Goal: Transaction & Acquisition: Purchase product/service

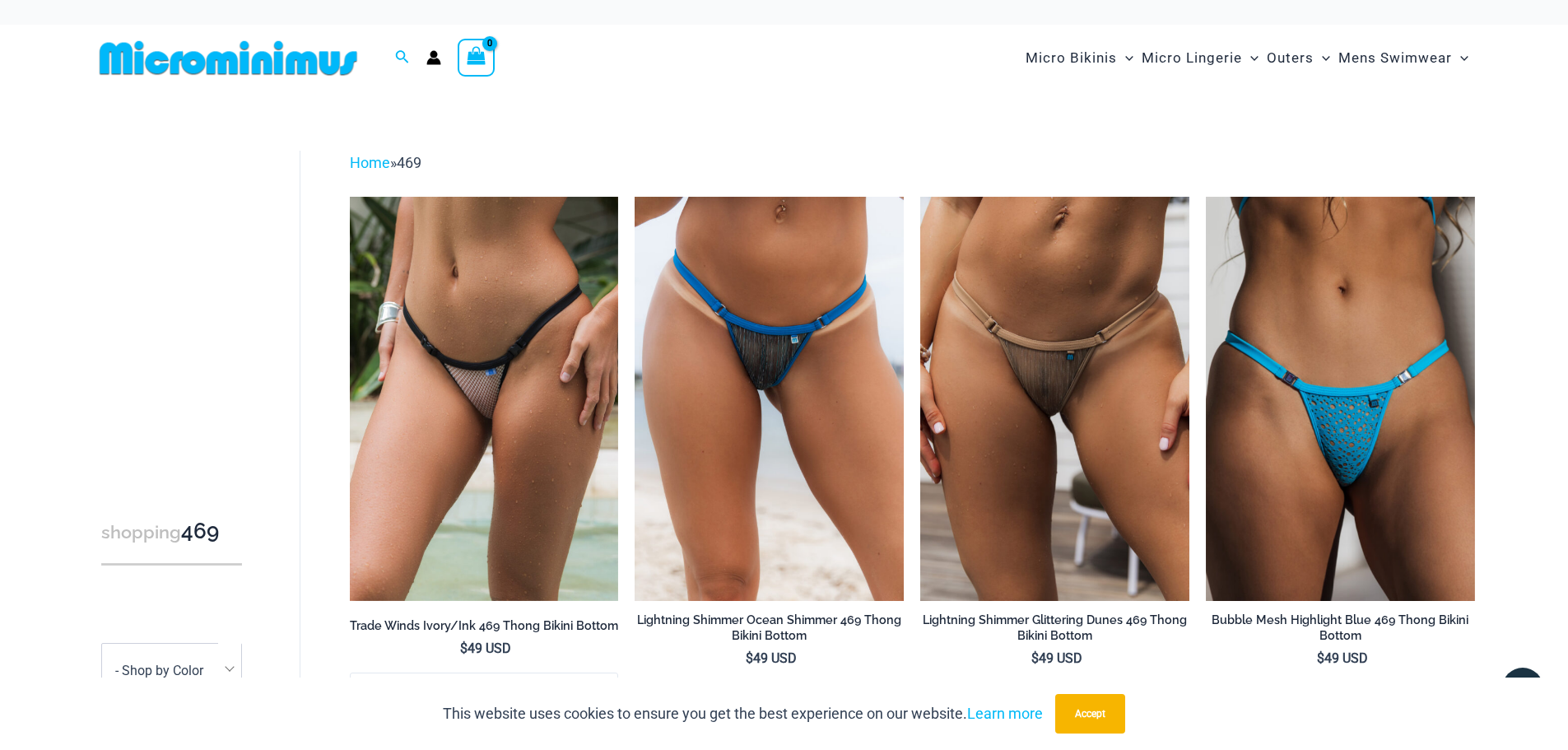
click at [260, 62] on img at bounding box center [228, 58] width 271 height 37
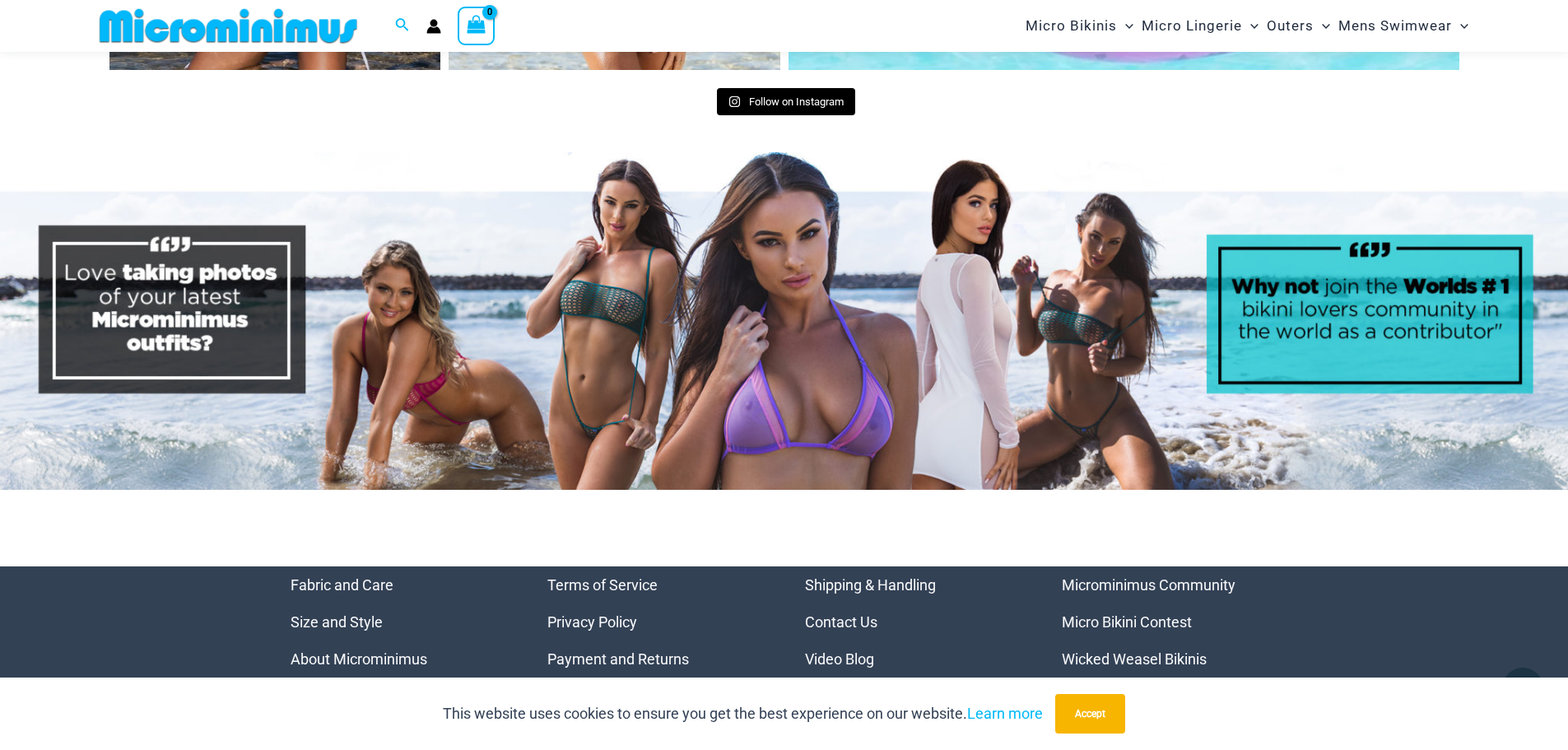
scroll to position [8517, 0]
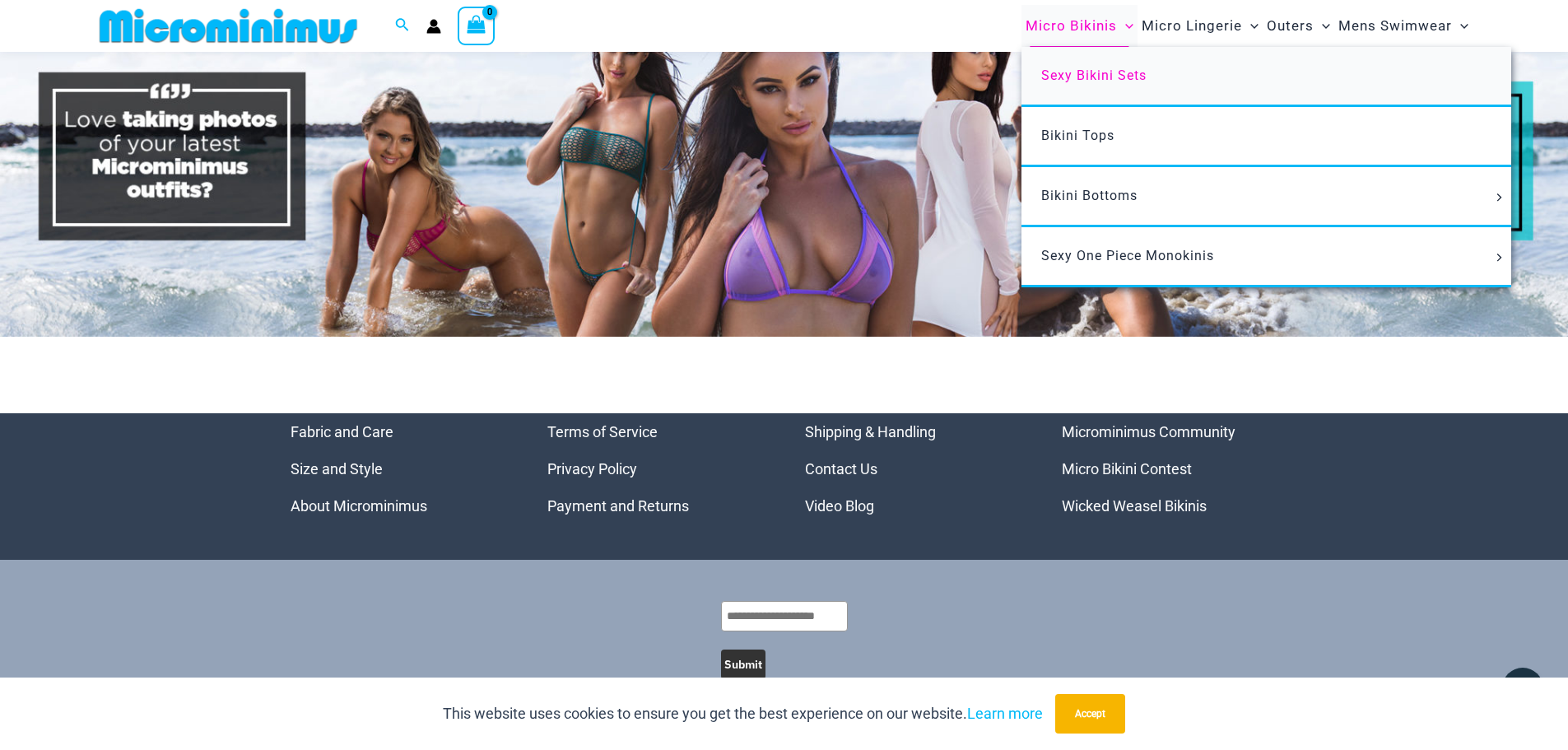
click at [1104, 84] on link "Sexy Bikini Sets" at bounding box center [1266, 77] width 489 height 60
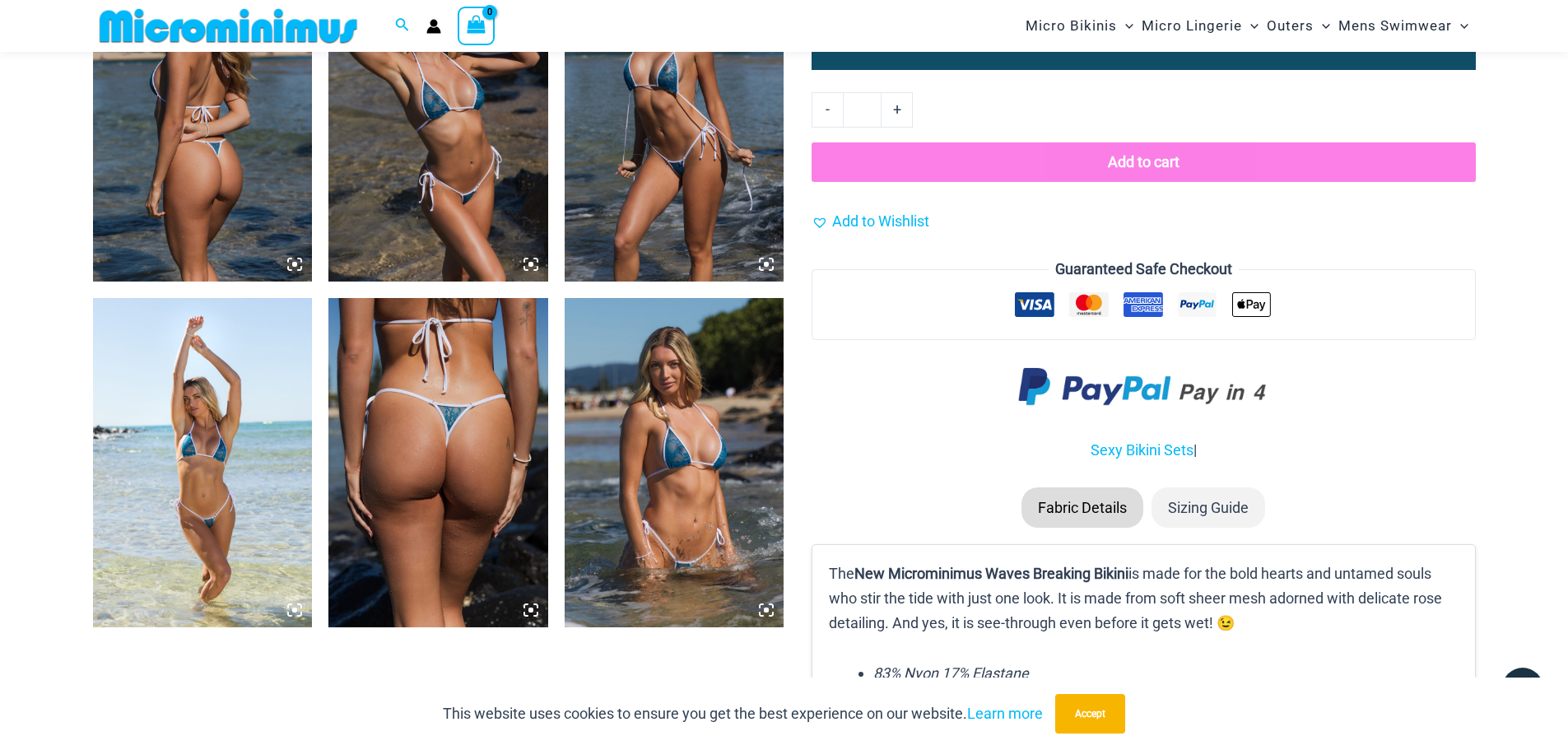
scroll to position [1880, 0]
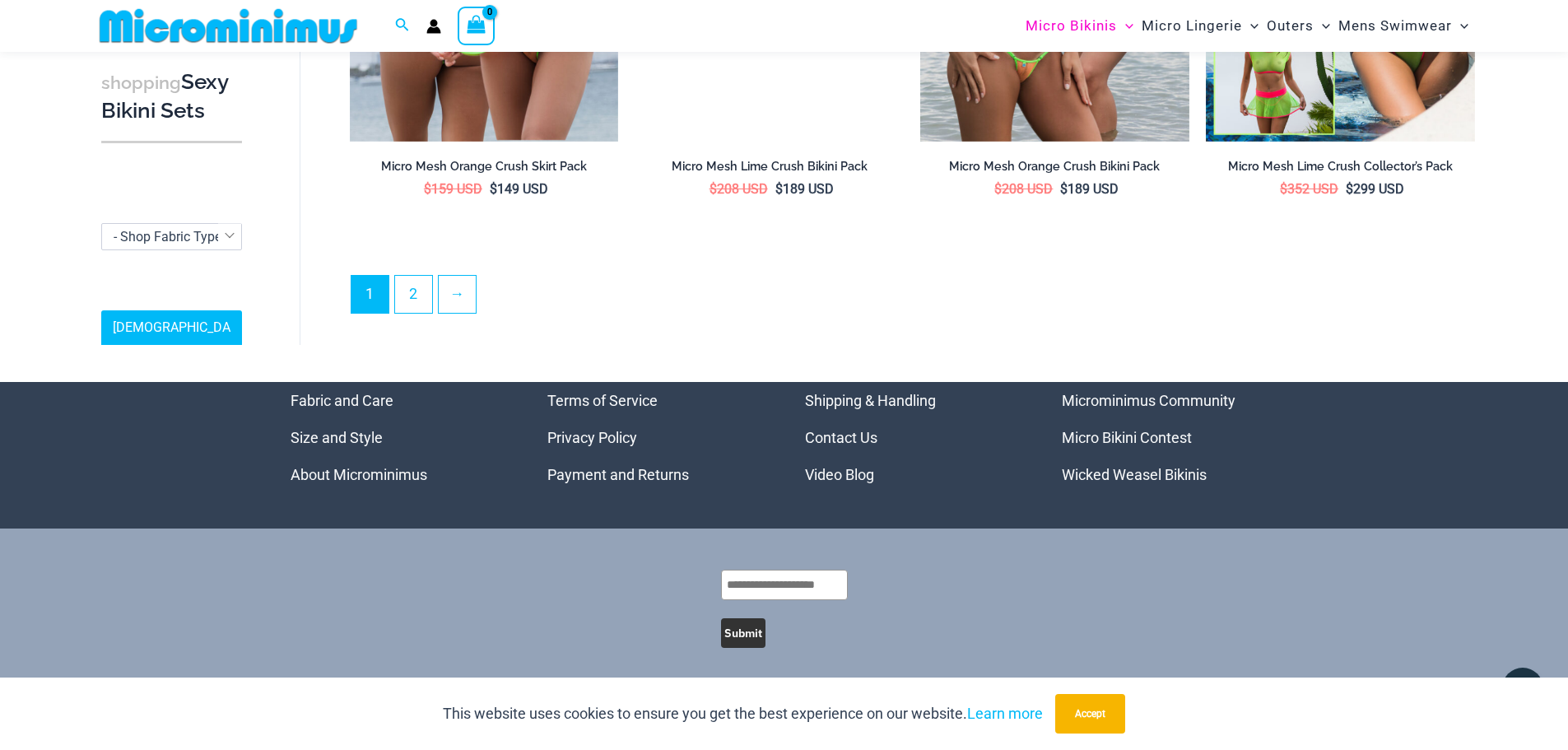
scroll to position [4098, 0]
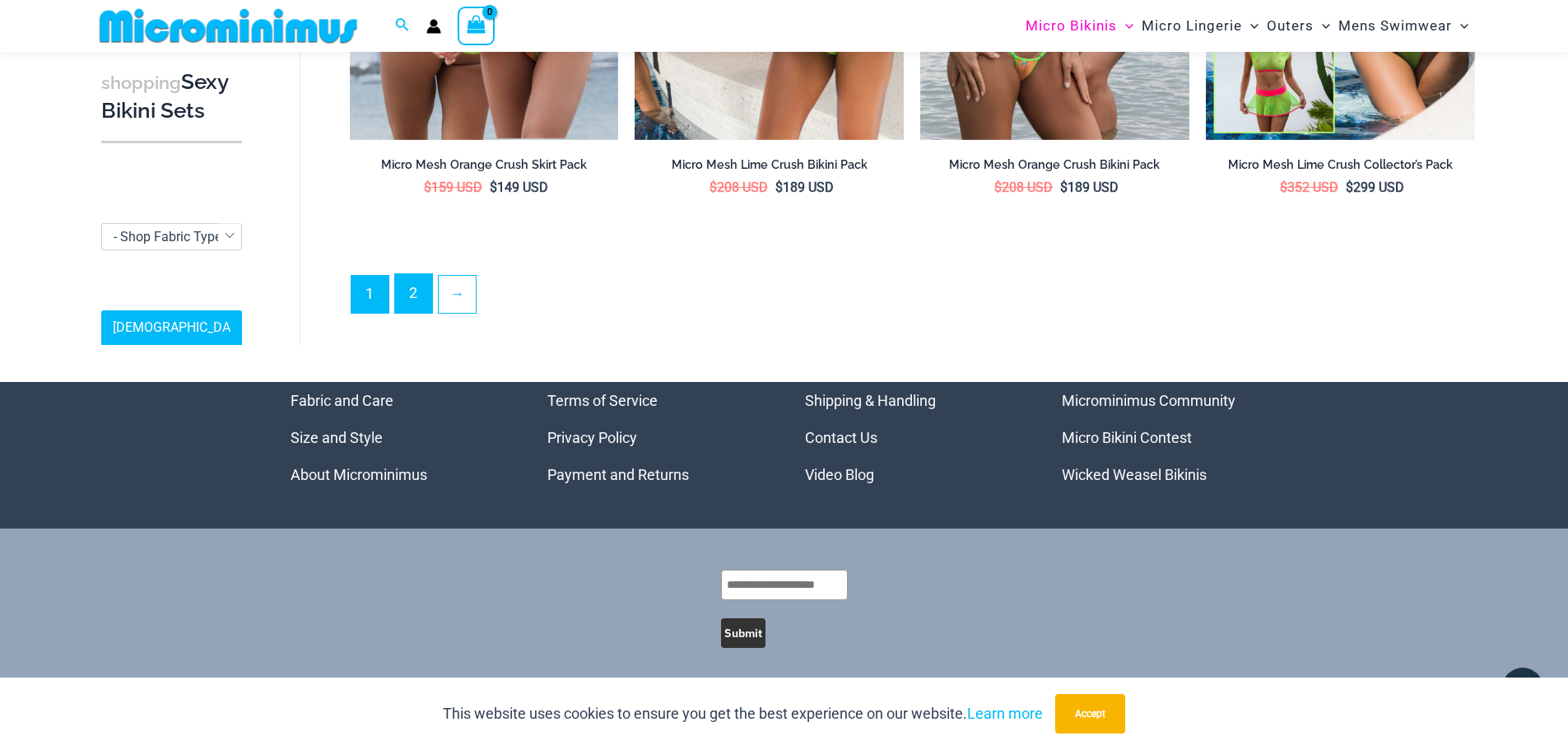
click at [431, 278] on link "2" at bounding box center [413, 294] width 37 height 39
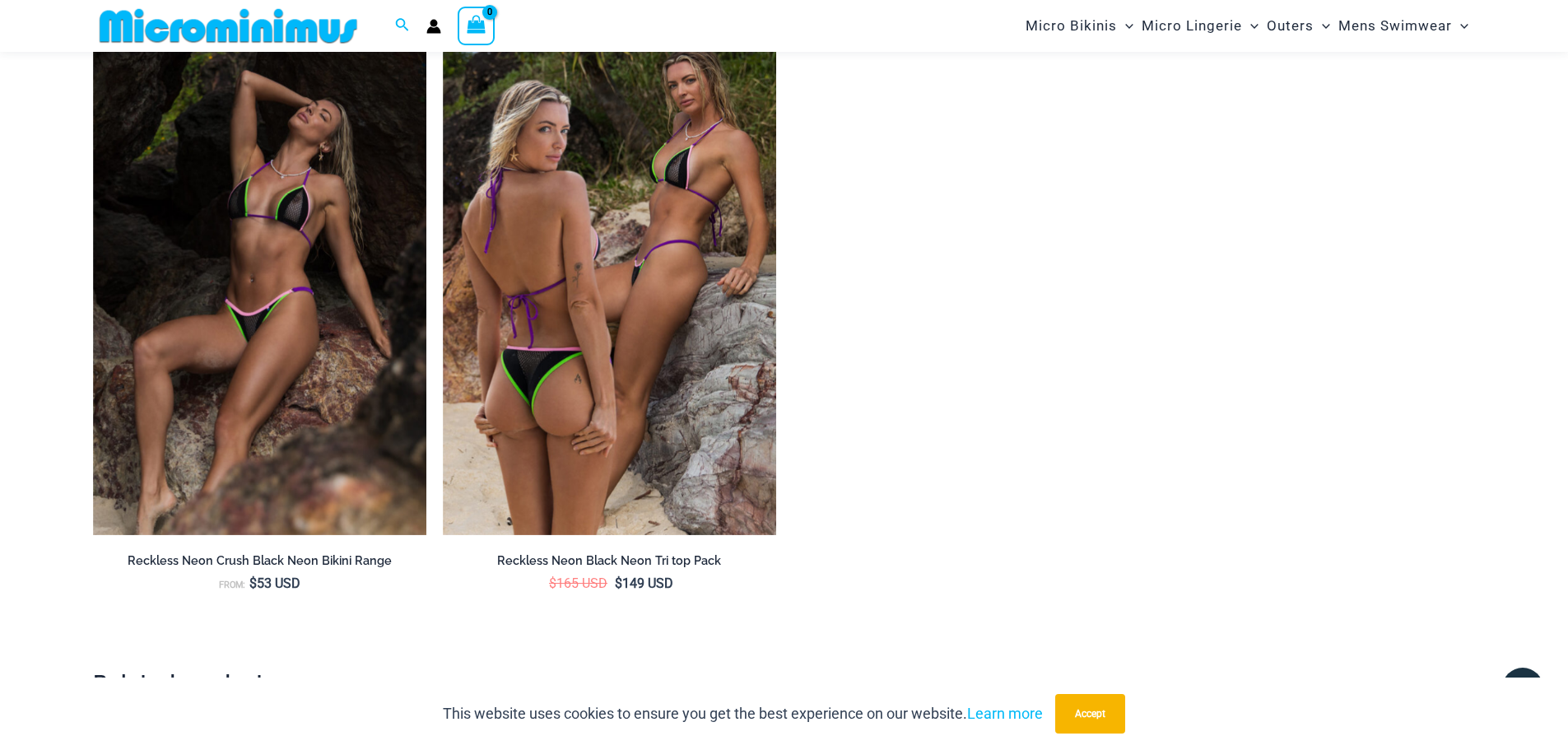
scroll to position [3526, 0]
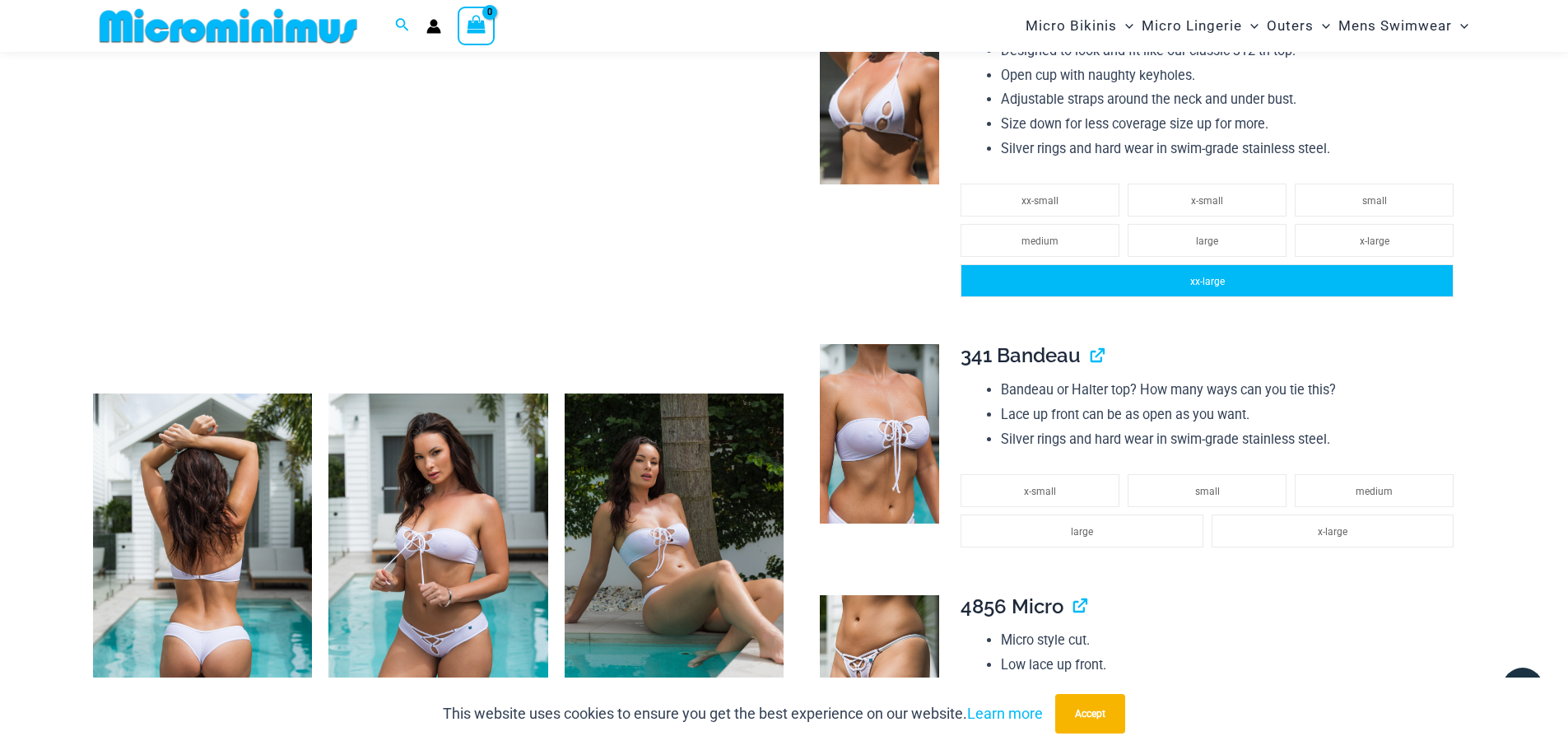
scroll to position [720, 0]
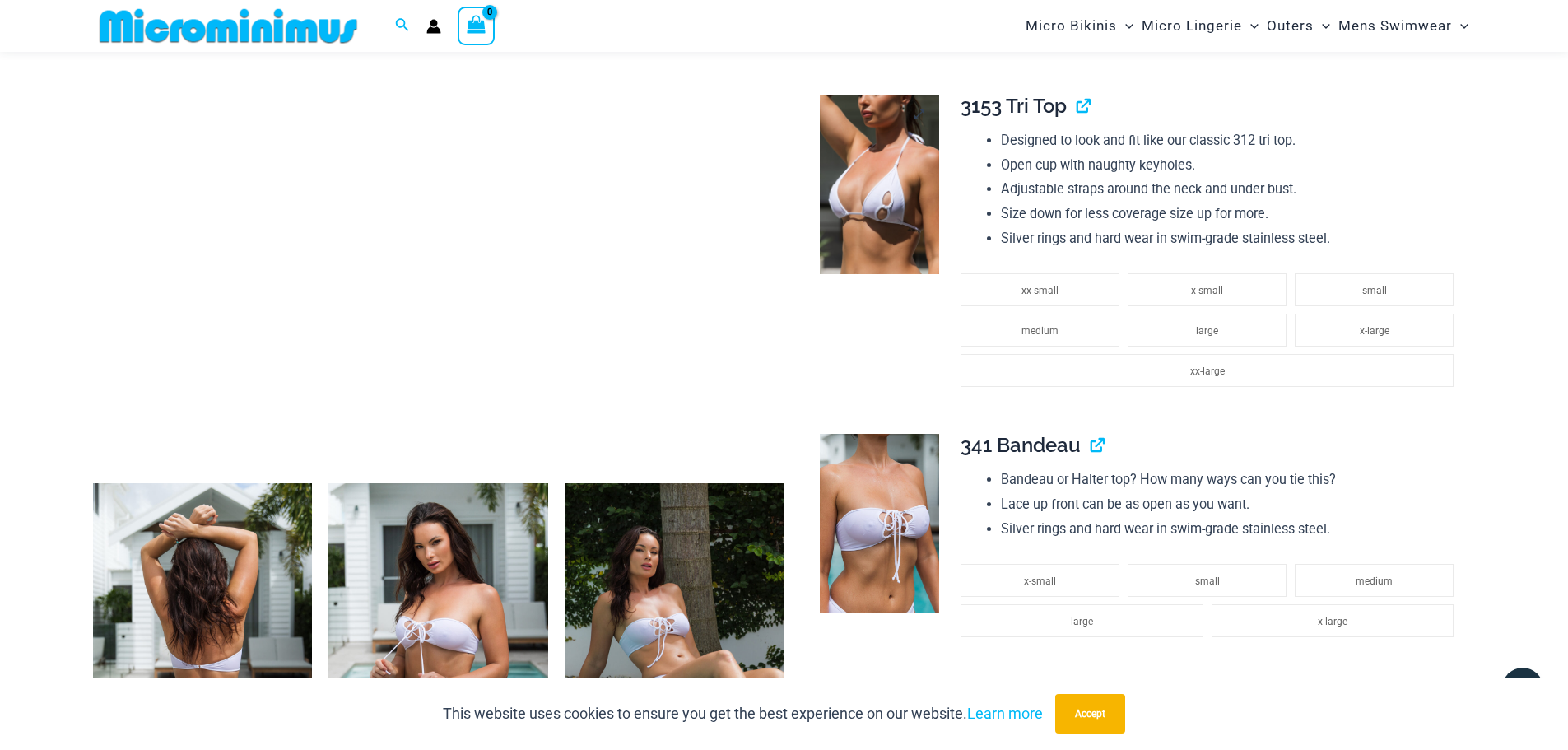
click at [876, 150] on img at bounding box center [879, 184] width 119 height 180
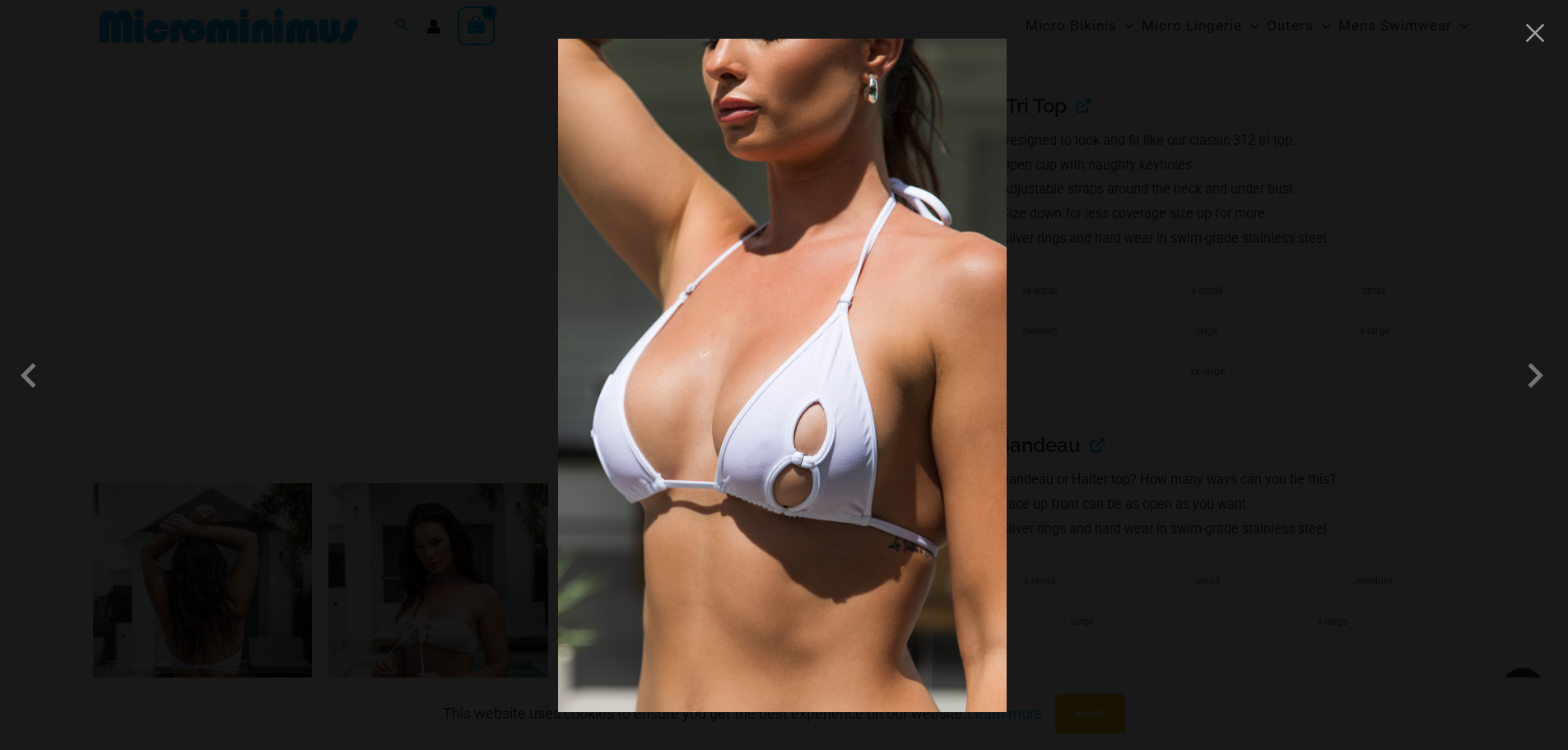
click at [1223, 307] on div at bounding box center [784, 375] width 1568 height 750
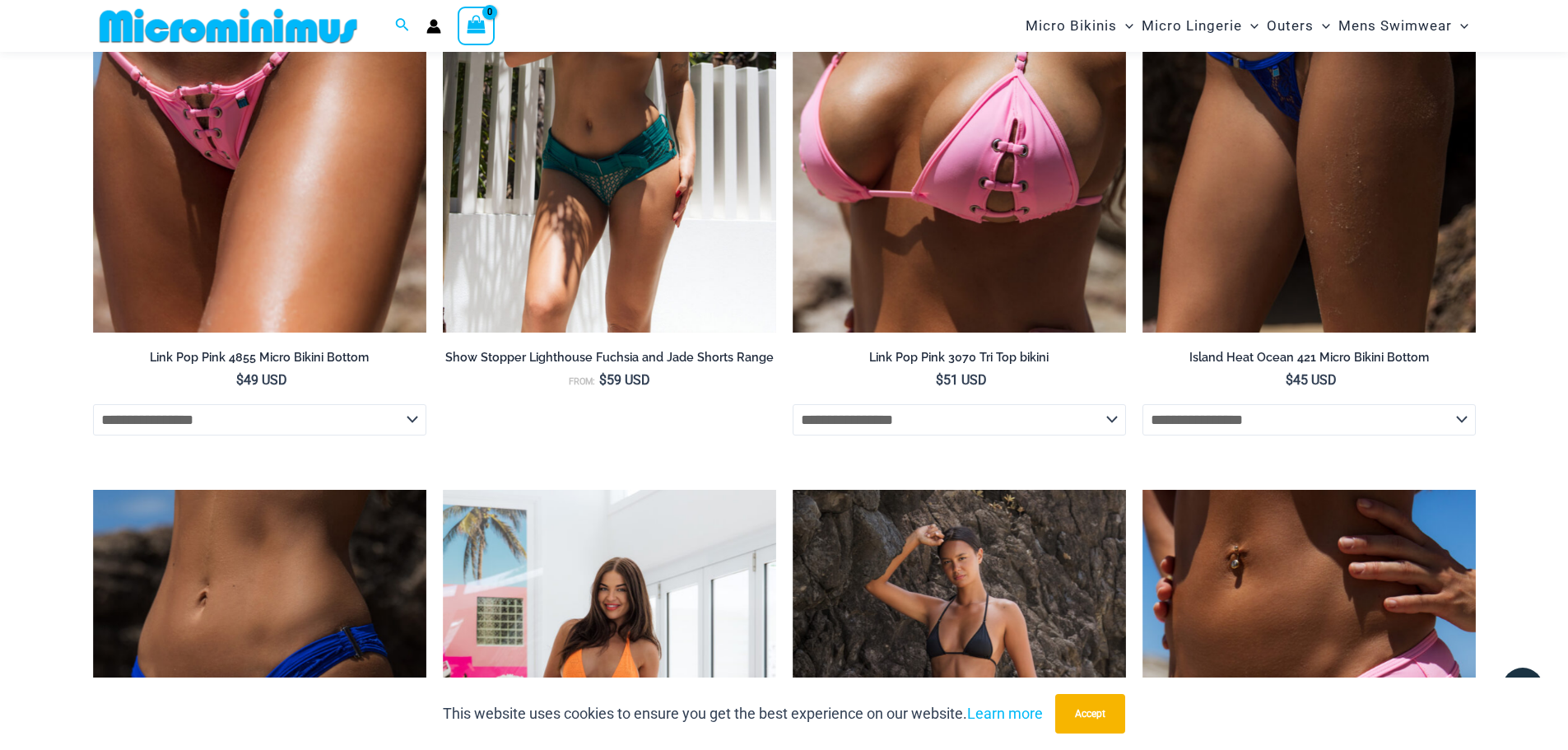
scroll to position [3189, 0]
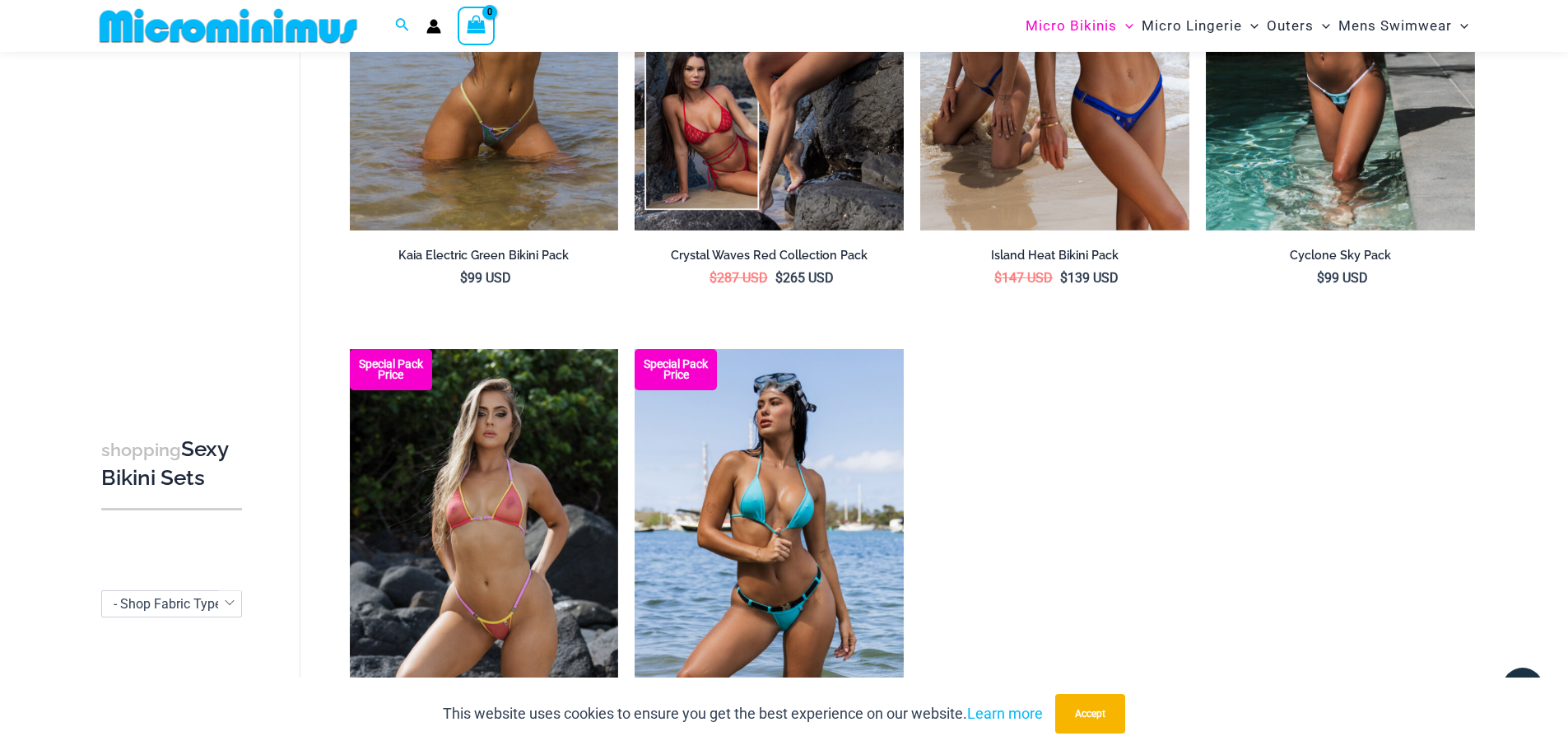
scroll to position [3115, 0]
